Goal: Check status: Check status

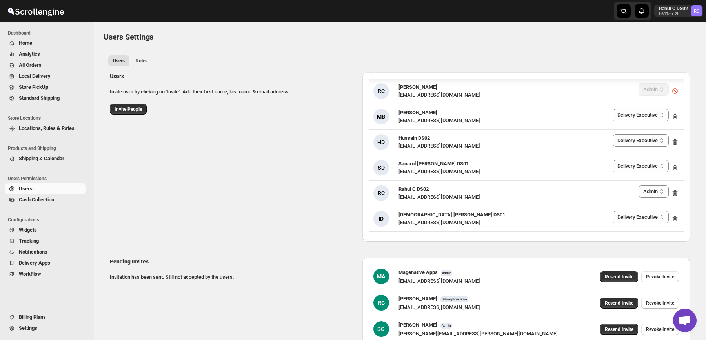
select select "637b767fbaab0276b10c91d5"
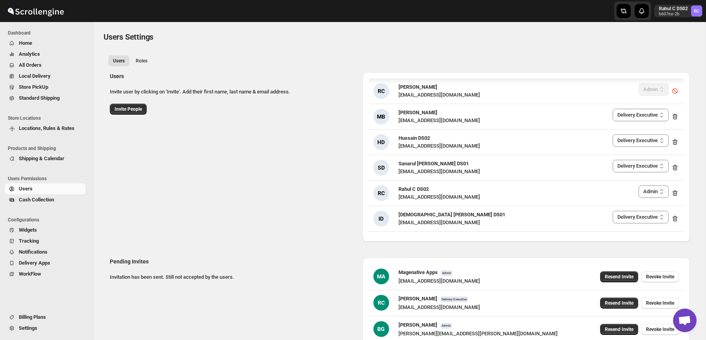
scroll to position [1185, 0]
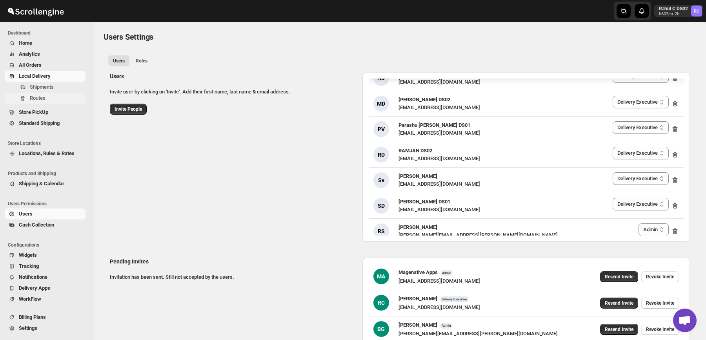
click at [47, 96] on span "Routes" at bounding box center [57, 98] width 54 height 8
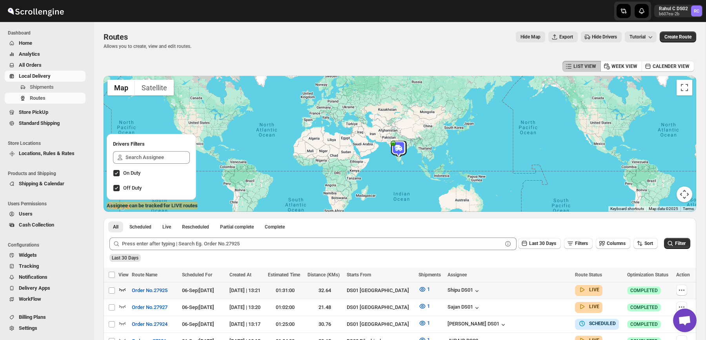
click at [126, 291] on div at bounding box center [123, 290] width 11 height 10
click at [119, 289] on icon "button" at bounding box center [122, 289] width 7 height 3
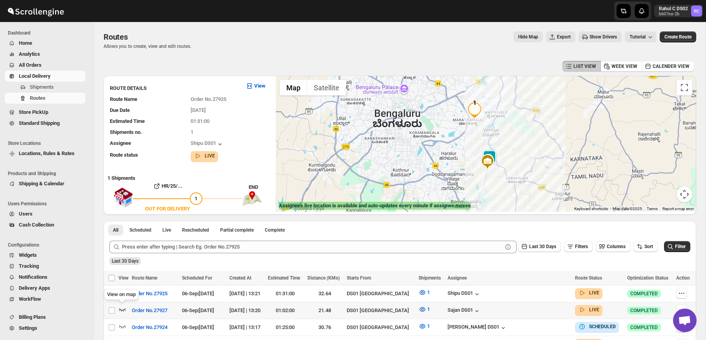
click at [120, 308] on icon "button" at bounding box center [122, 309] width 7 height 3
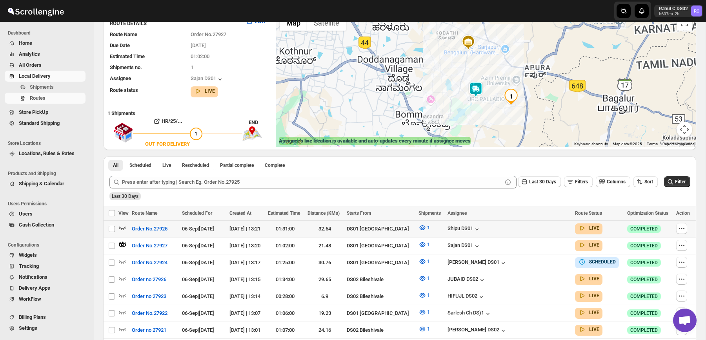
scroll to position [101, 0]
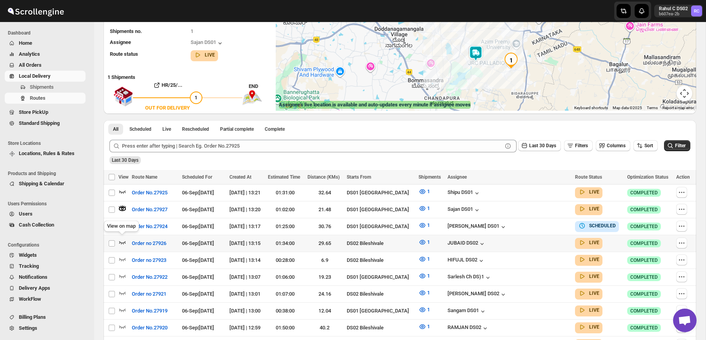
click at [120, 238] on icon "button" at bounding box center [122, 242] width 8 height 8
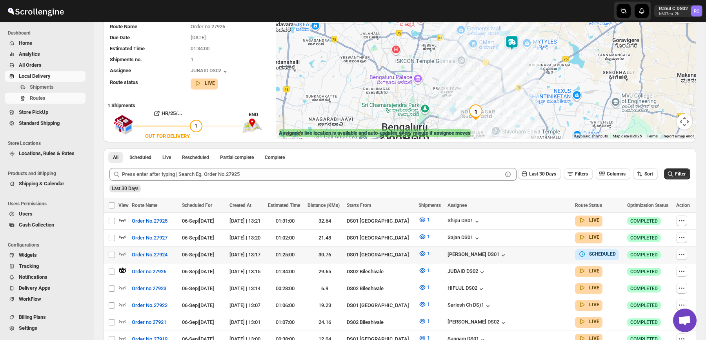
scroll to position [84, 0]
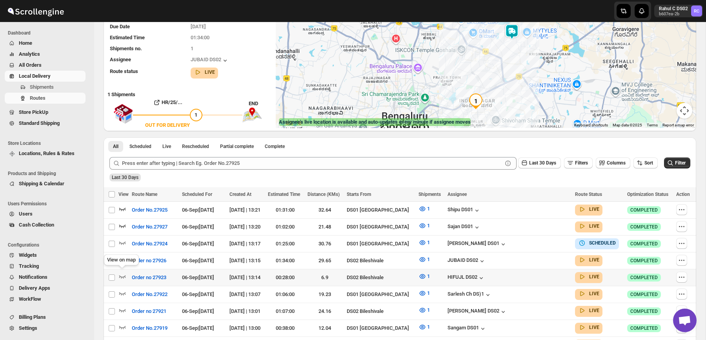
click at [122, 277] on span at bounding box center [122, 278] width 8 height 6
click at [123, 275] on icon "button" at bounding box center [122, 276] width 7 height 3
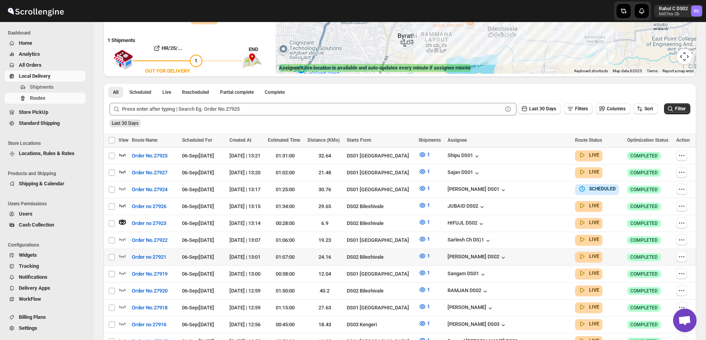
scroll to position [169, 0]
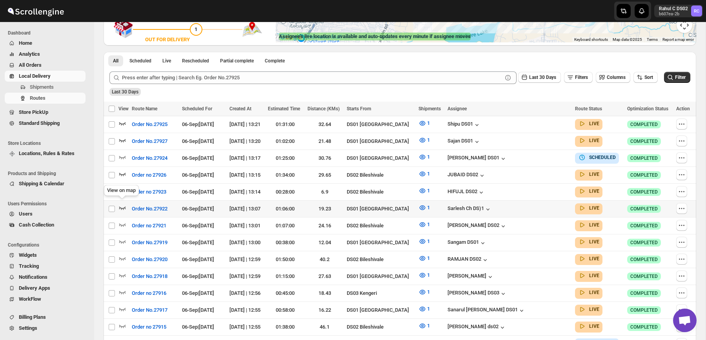
click at [123, 207] on icon "button" at bounding box center [122, 207] width 8 height 8
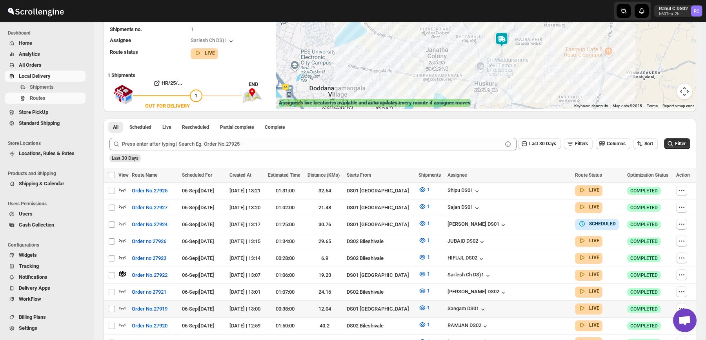
scroll to position [163, 0]
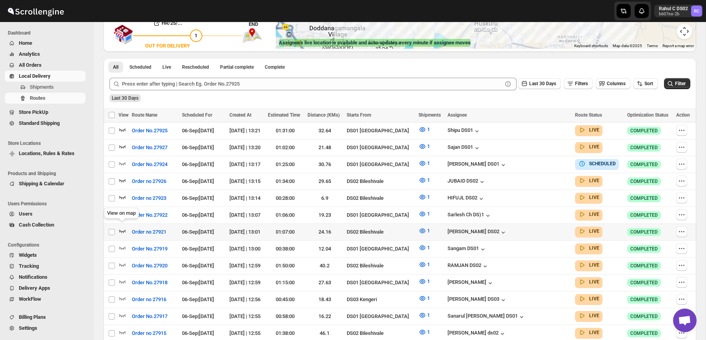
click at [122, 227] on icon "button" at bounding box center [122, 231] width 8 height 8
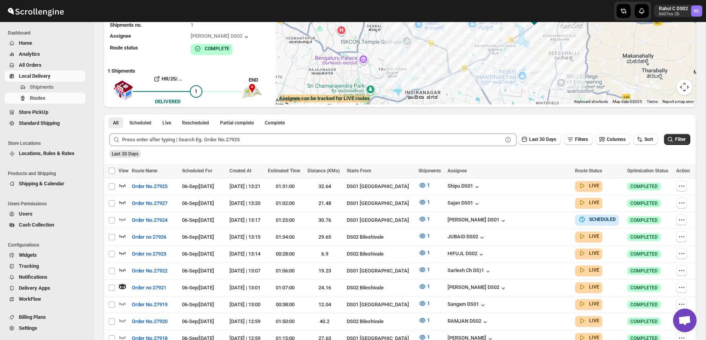
scroll to position [191, 0]
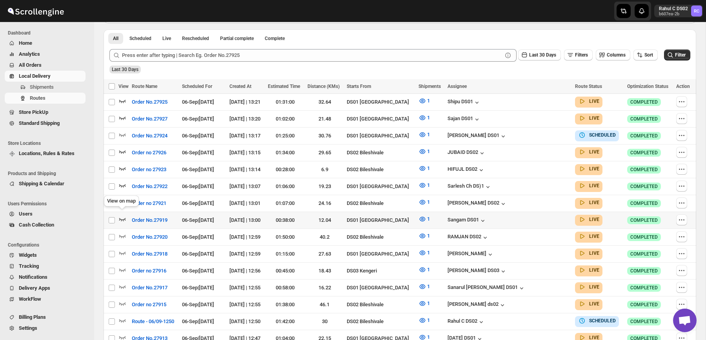
click at [119, 216] on icon "button" at bounding box center [122, 219] width 8 height 8
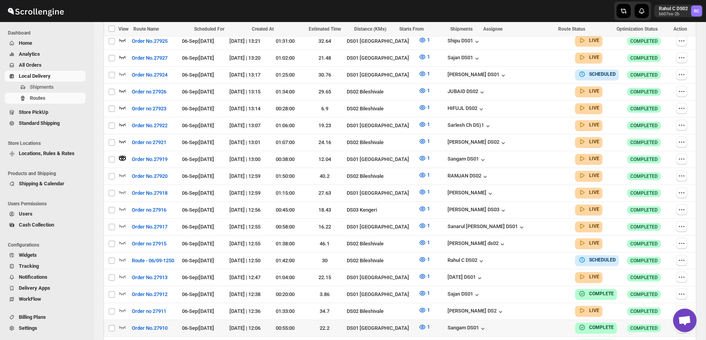
scroll to position [246, 0]
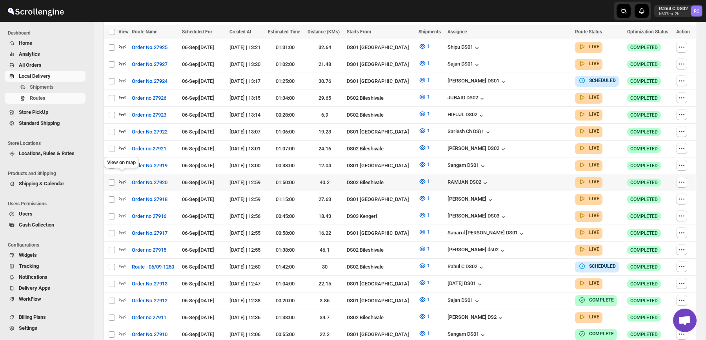
click at [123, 178] on icon "button" at bounding box center [122, 181] width 8 height 8
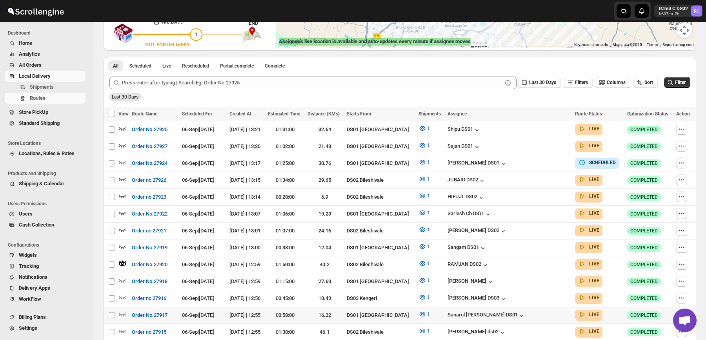
scroll to position [181, 0]
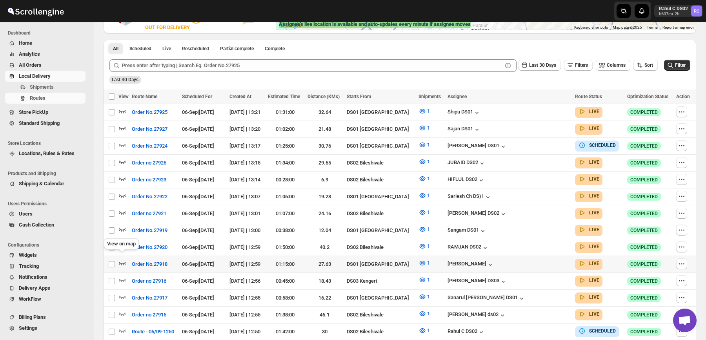
click at [120, 261] on icon "button" at bounding box center [122, 262] width 7 height 3
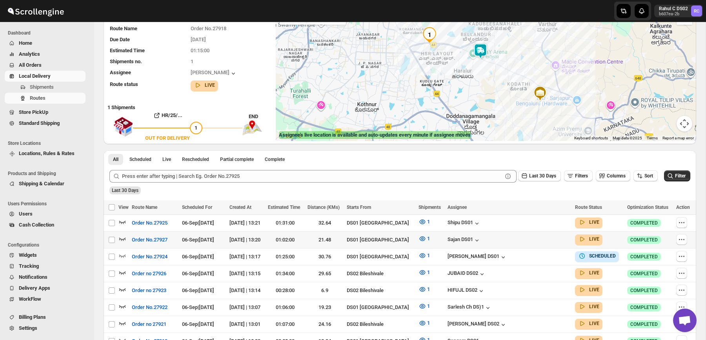
scroll to position [0, 0]
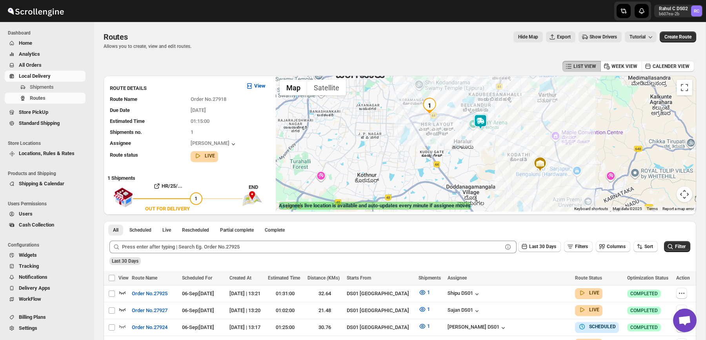
click at [482, 125] on img at bounding box center [480, 122] width 16 height 16
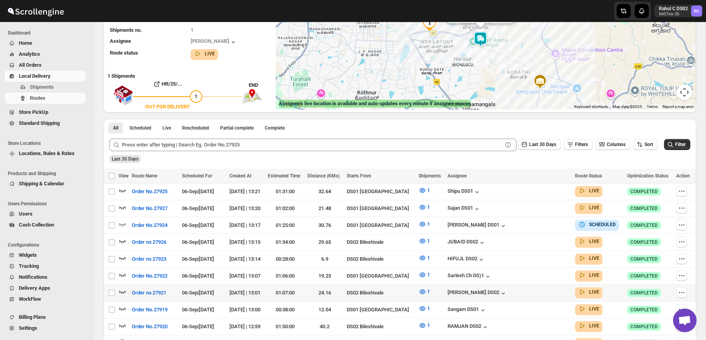
scroll to position [114, 0]
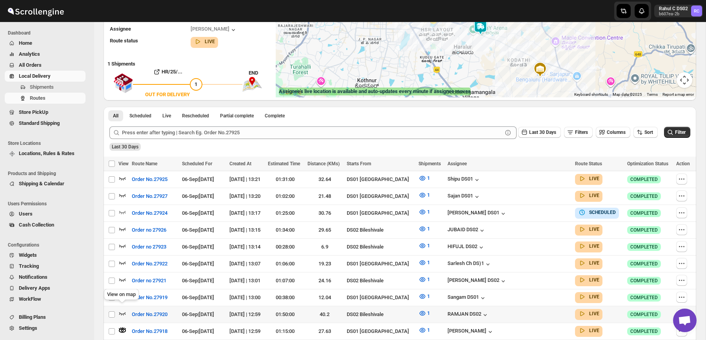
click at [123, 313] on span at bounding box center [122, 315] width 8 height 6
click at [124, 311] on icon "button" at bounding box center [122, 313] width 8 height 8
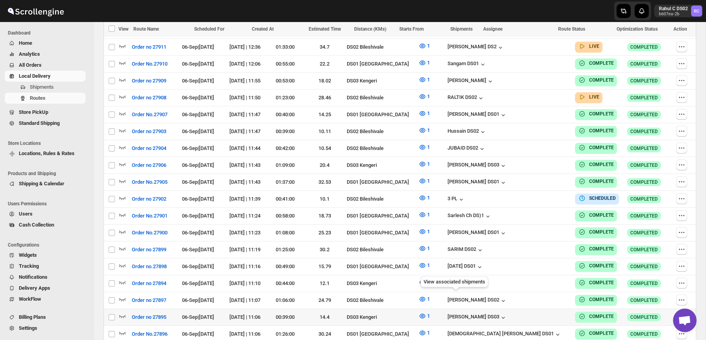
scroll to position [507, 0]
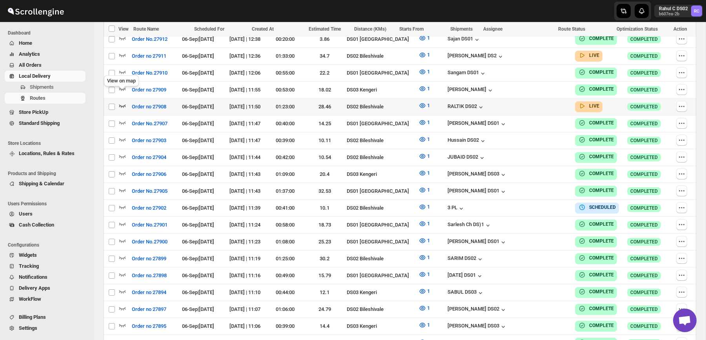
click at [122, 102] on icon "button" at bounding box center [122, 106] width 8 height 8
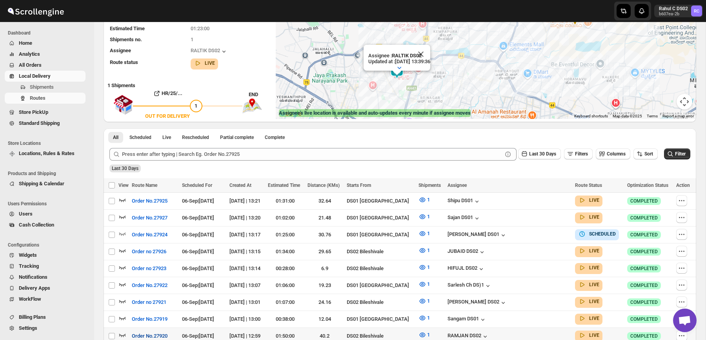
scroll to position [106, 0]
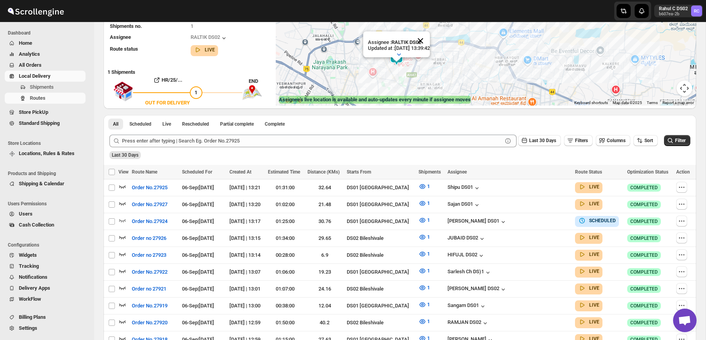
click at [427, 39] on button "Close" at bounding box center [420, 40] width 19 height 19
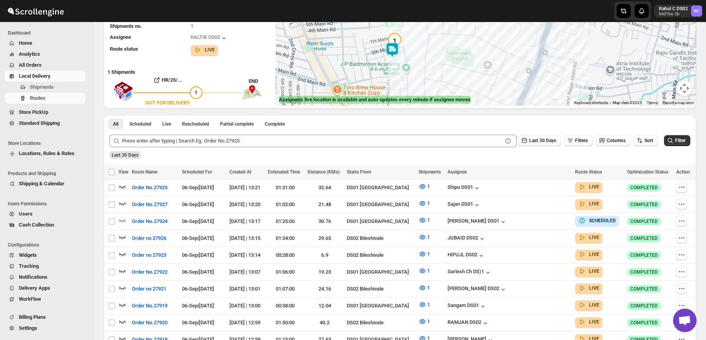
drag, startPoint x: 407, startPoint y: 52, endPoint x: 404, endPoint y: -27, distance: 78.4
click at [404, 0] on html "Skip to content Rahul C DS02 b607ea-2b RC Dashboard Home Analytics All Orders L…" at bounding box center [353, 64] width 706 height 340
click at [394, 36] on img "1" at bounding box center [395, 41] width 16 height 16
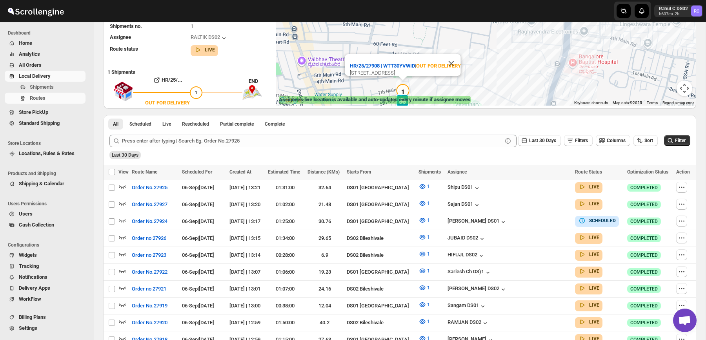
drag, startPoint x: 455, startPoint y: 46, endPoint x: 463, endPoint y: 99, distance: 53.6
click at [463, 99] on div "← Move left → Move right ↑ Move up ↓ Move down + Zoom in - Zoom out Home Jump l…" at bounding box center [486, 38] width 420 height 136
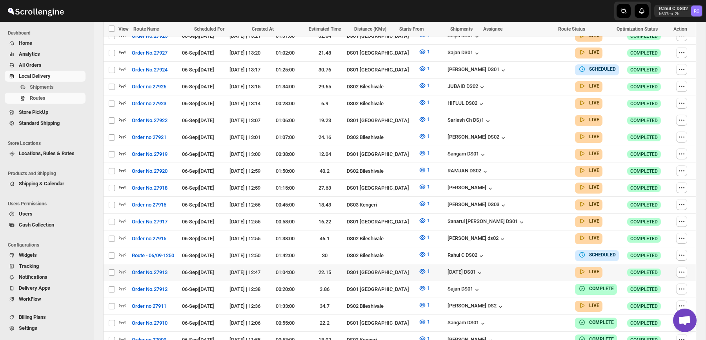
scroll to position [259, 0]
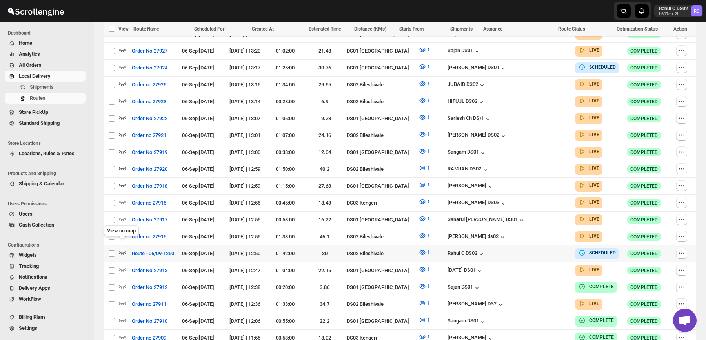
click at [120, 251] on icon "button" at bounding box center [122, 252] width 7 height 3
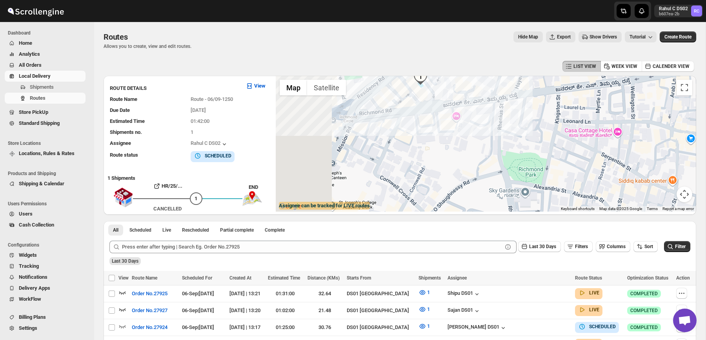
drag, startPoint x: 450, startPoint y: 130, endPoint x: 522, endPoint y: 145, distance: 72.9
click at [522, 146] on div "HR/25/27914 | TUKY5PJY9P | [GEOGRAPHIC_DATA][PERSON_NAME]" at bounding box center [486, 144] width 420 height 136
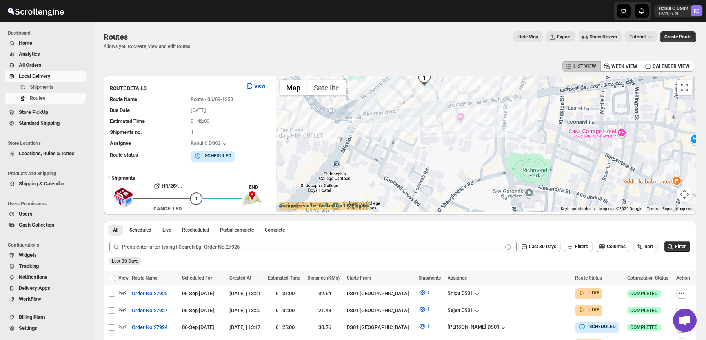
drag, startPoint x: 429, startPoint y: 90, endPoint x: 434, endPoint y: 104, distance: 14.5
click at [434, 104] on div "HR/25/27914 | TUKY5PJY9P | [GEOGRAPHIC_DATA][PERSON_NAME]" at bounding box center [486, 144] width 420 height 136
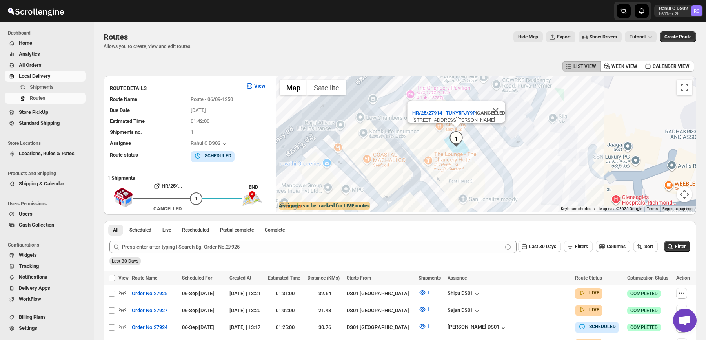
click at [396, 22] on div at bounding box center [353, 11] width 188 height 22
click at [471, 29] on div "Routes. This page is ready Routes Allows you to create, view and edit routes. H…" at bounding box center [400, 40] width 592 height 37
